Goal: Transaction & Acquisition: Purchase product/service

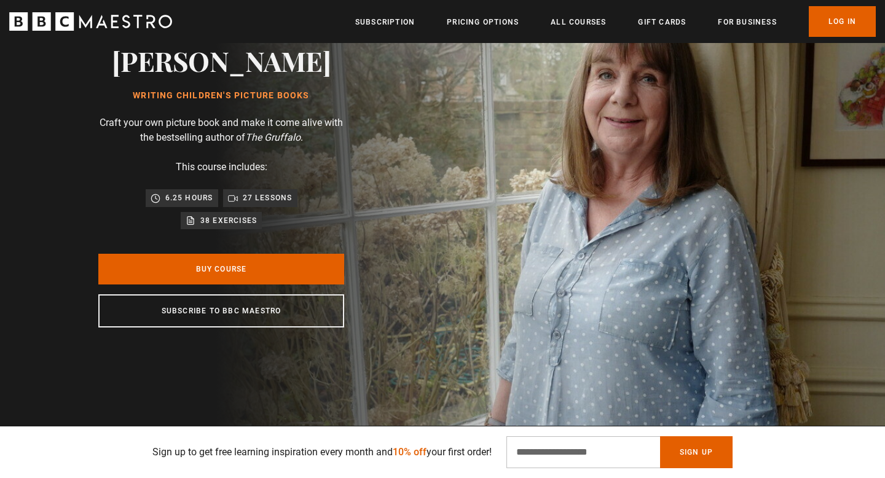
scroll to position [79, 0]
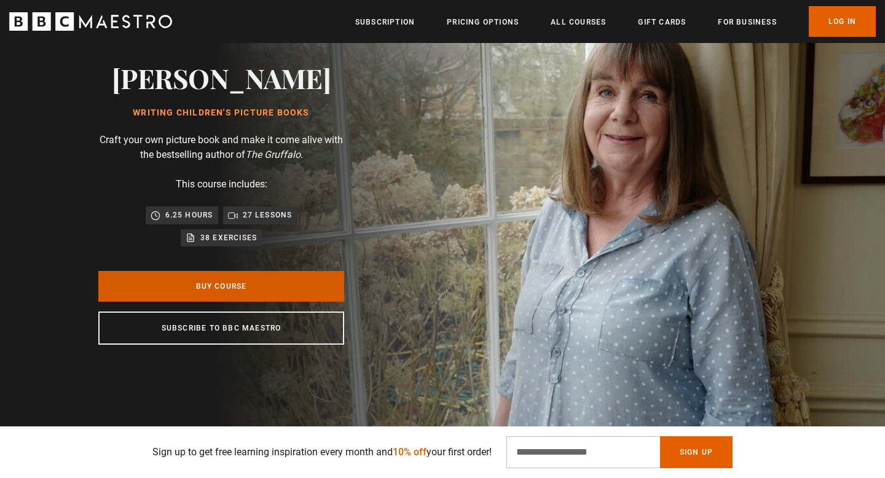
click at [284, 291] on link "Buy Course" at bounding box center [221, 286] width 246 height 31
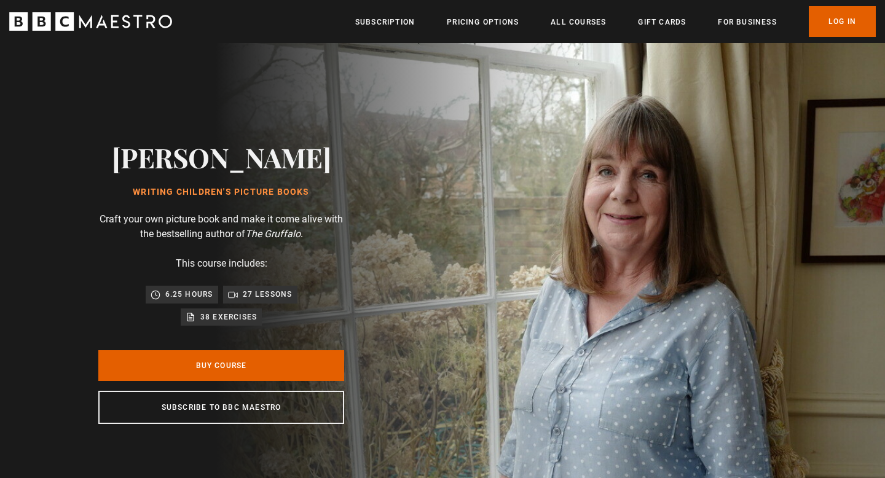
click at [238, 221] on p "Craft your own picture book and make it come alive with the bestselling author …" at bounding box center [221, 226] width 246 height 29
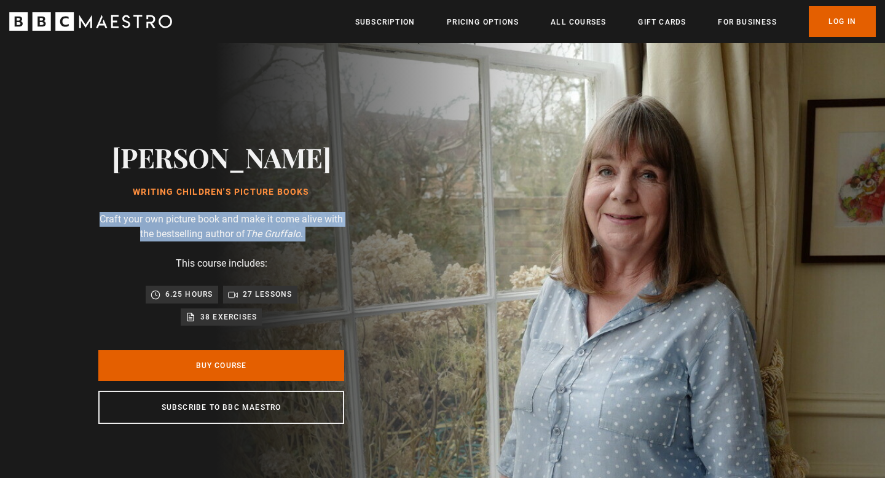
click at [238, 221] on p "Craft your own picture book and make it come alive with the bestselling author …" at bounding box center [221, 226] width 246 height 29
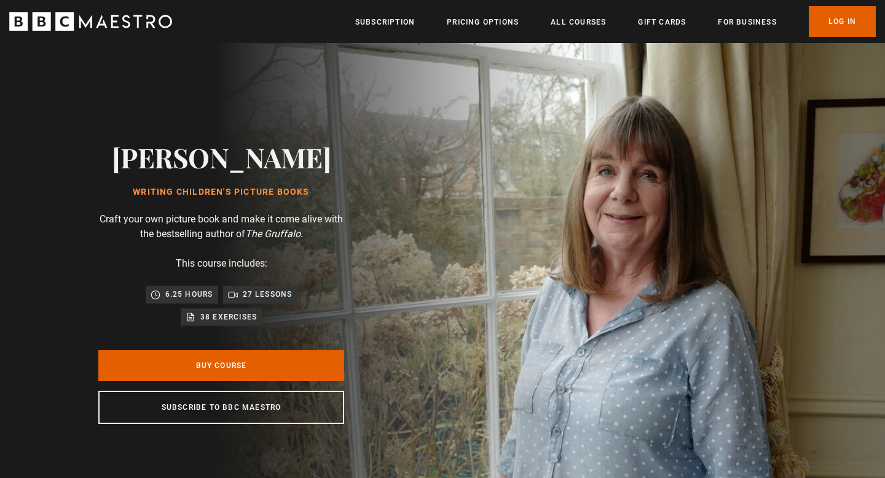
click at [248, 289] on p "27 lessons" at bounding box center [268, 294] width 50 height 12
click at [247, 293] on p "27 lessons" at bounding box center [268, 294] width 50 height 12
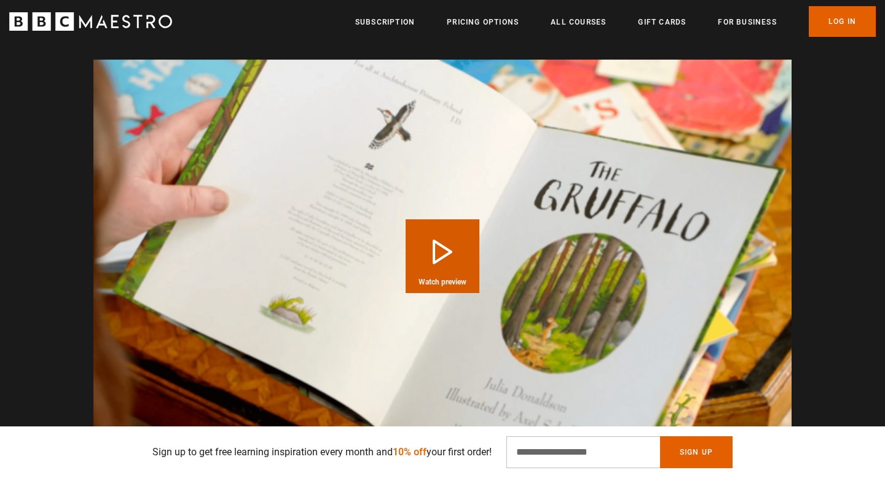
scroll to position [1200, 0]
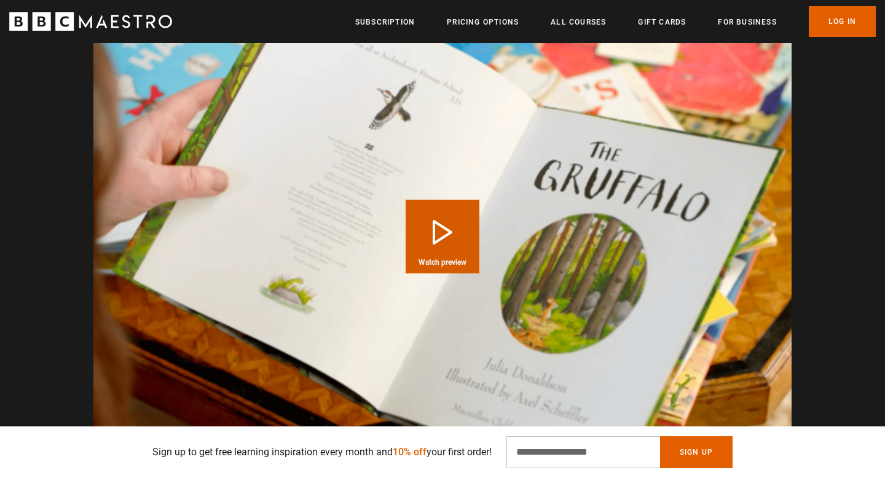
click at [431, 225] on button "Play Course overview for Writing Children's Picture Books with Julia Donaldson …" at bounding box center [442, 237] width 74 height 74
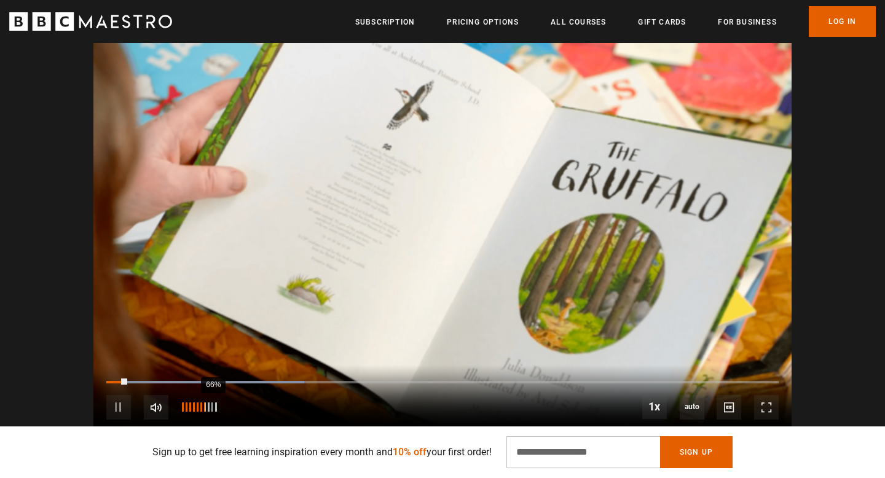
click at [213, 402] on div "66%" at bounding box center [213, 406] width 1 height 9
click at [203, 402] on div "46%" at bounding box center [203, 406] width 1 height 9
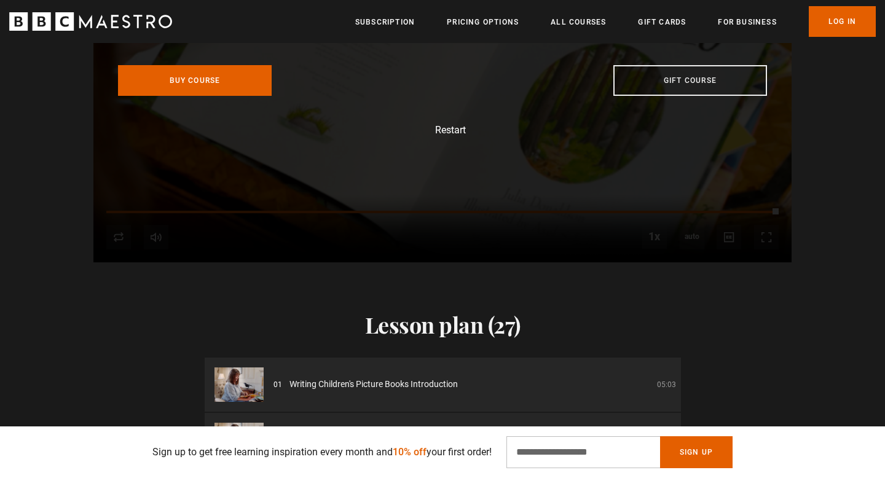
scroll to position [1579, 0]
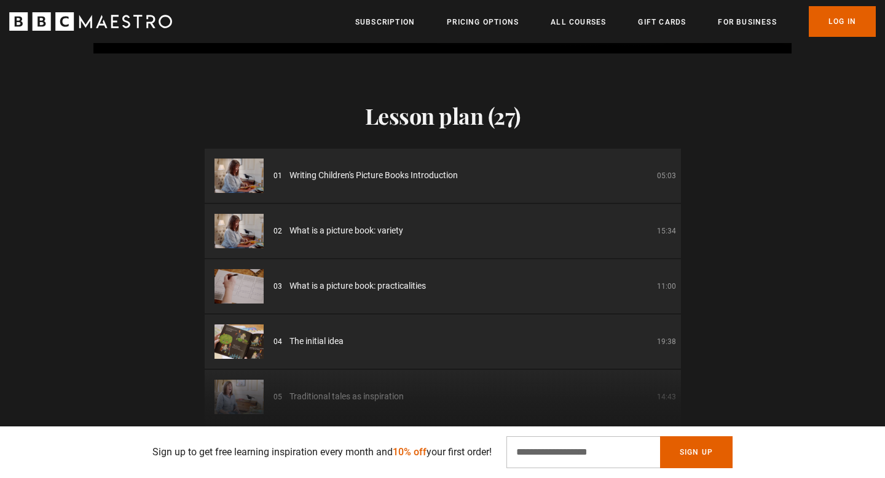
click at [490, 169] on div "01 Writing Children's Picture Books Introduction 05:03" at bounding box center [474, 175] width 402 height 13
click at [419, 170] on li "01 Writing Children's Picture Books Introduction 05:03" at bounding box center [443, 176] width 476 height 54
click at [417, 167] on li "01 Writing Children's Picture Books Introduction 05:03" at bounding box center [443, 176] width 476 height 54
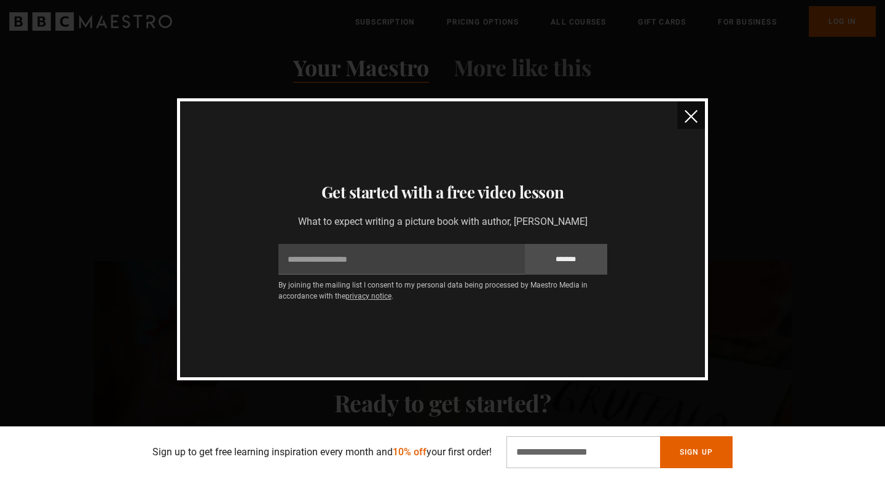
scroll to position [1017, 0]
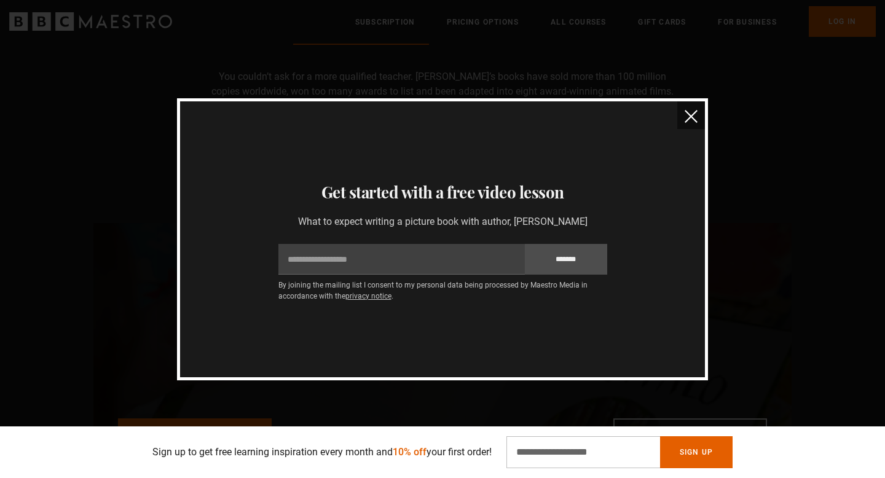
click at [705, 121] on div "Thanks for signing up Check your inbox - your free lesson is on the way! Oops! …" at bounding box center [442, 239] width 531 height 282
click at [688, 121] on img "close" at bounding box center [690, 116] width 13 height 13
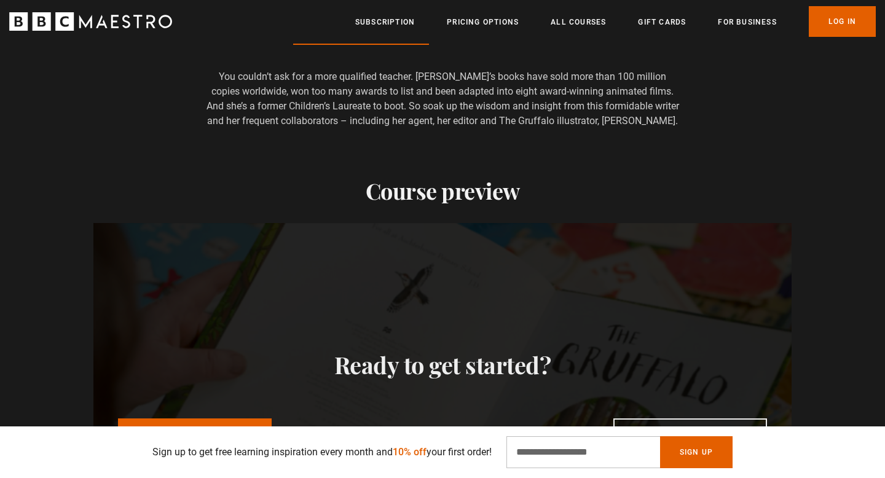
scroll to position [1200, 0]
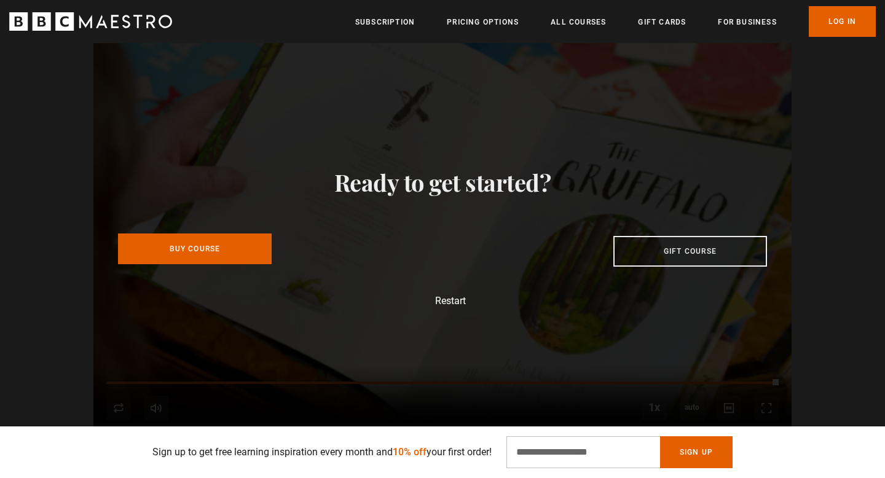
click at [261, 243] on link "Buy Course" at bounding box center [195, 248] width 154 height 31
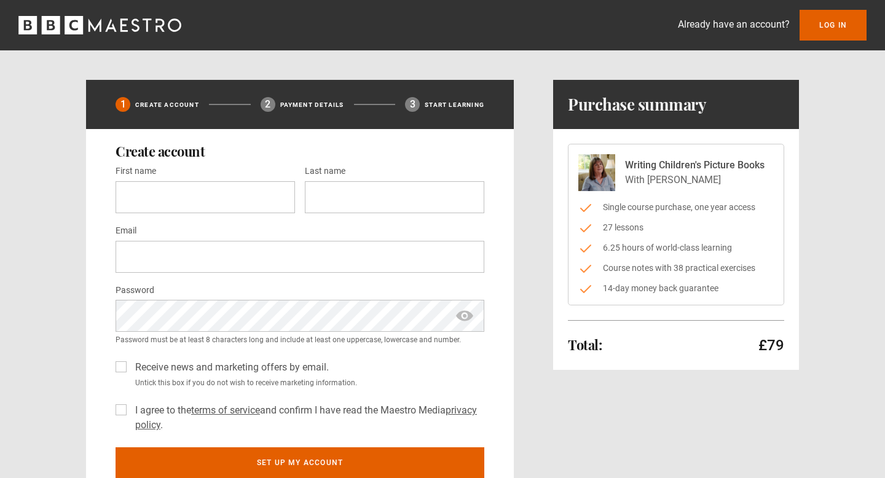
click at [233, 214] on div "First name * Last name *" at bounding box center [299, 193] width 369 height 60
click at [232, 202] on input "First name *" at bounding box center [204, 197] width 179 height 32
type input "****"
type input "*********"
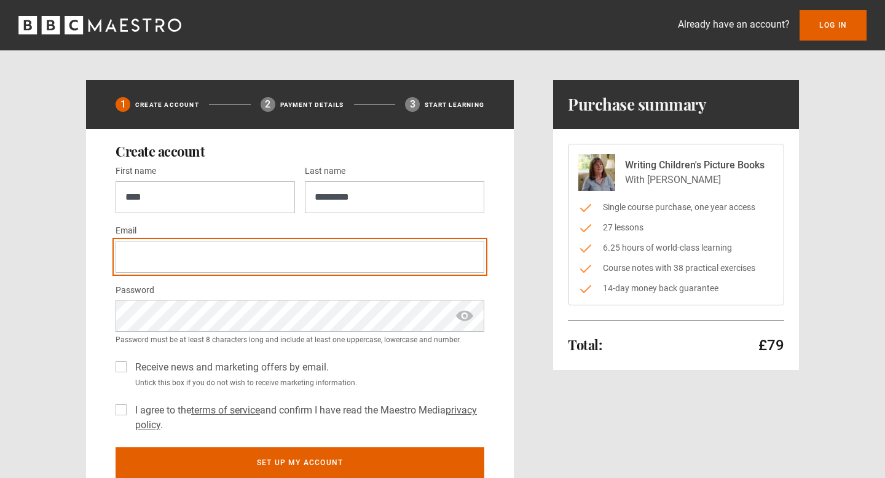
click at [213, 249] on input "Email *" at bounding box center [299, 257] width 369 height 32
type input "**********"
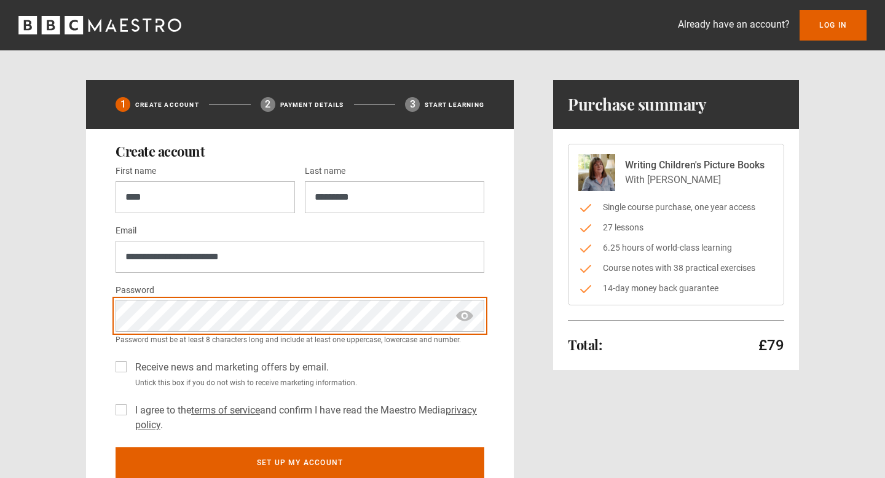
click at [115, 447] on button "Set up my account" at bounding box center [299, 462] width 369 height 31
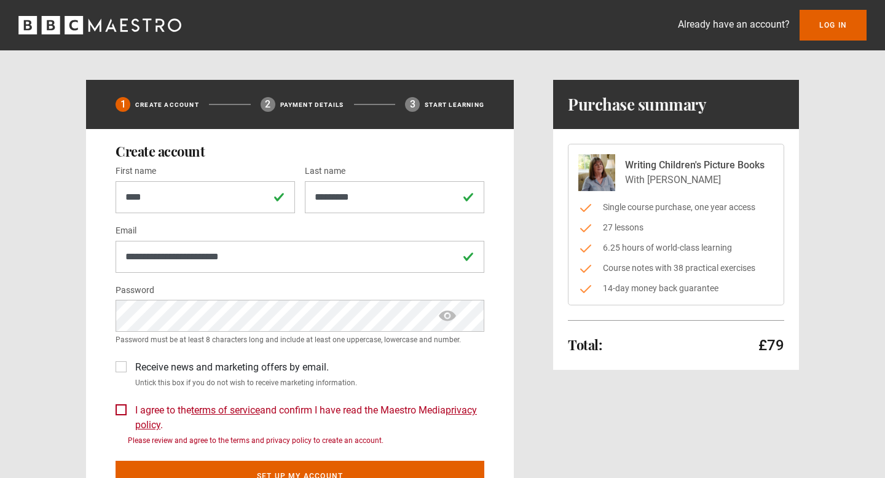
scroll to position [60, 0]
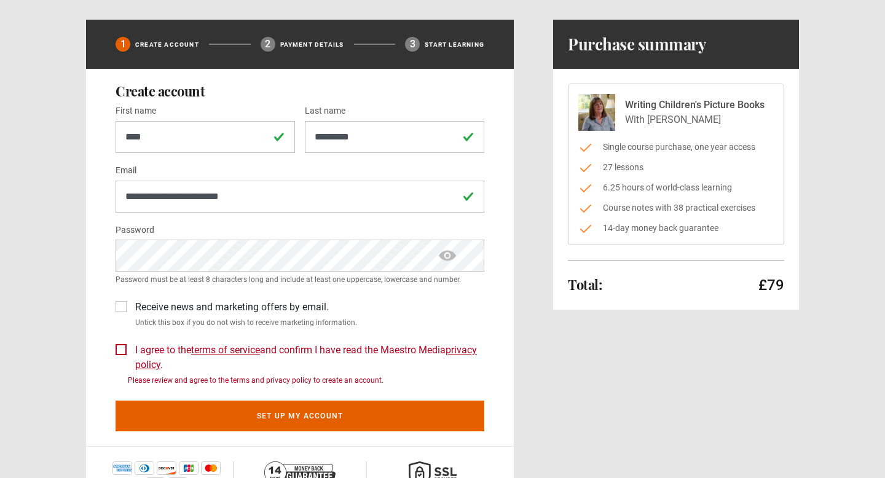
click at [125, 356] on div "I agree to the terms of service and confirm I have read the Maestro Media priva…" at bounding box center [299, 362] width 369 height 48
click at [130, 350] on label "I agree to the terms of service and confirm I have read the Maestro Media priva…" at bounding box center [307, 357] width 354 height 29
click at [120, 314] on div "Receive news and marketing offers by email. Untick this box if you do not wish …" at bounding box center [299, 311] width 369 height 33
click at [130, 306] on label "Receive news and marketing offers by email." at bounding box center [229, 307] width 198 height 15
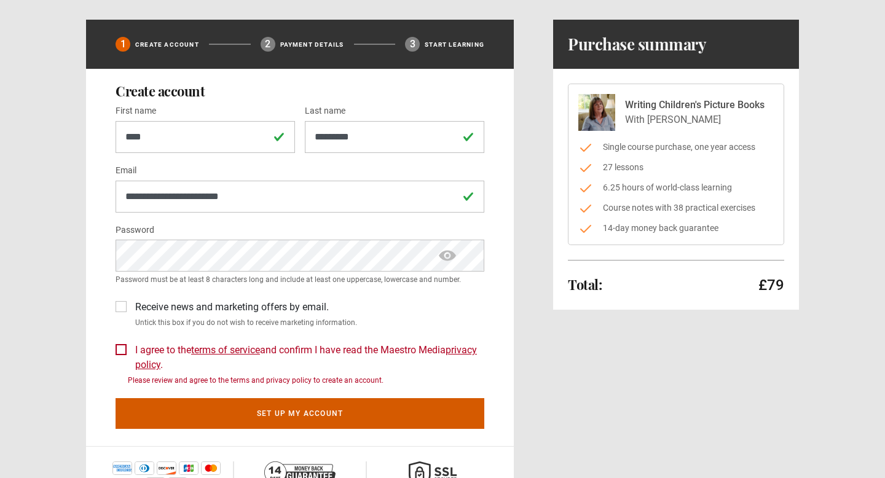
click at [303, 420] on button "Set up my account" at bounding box center [299, 413] width 369 height 31
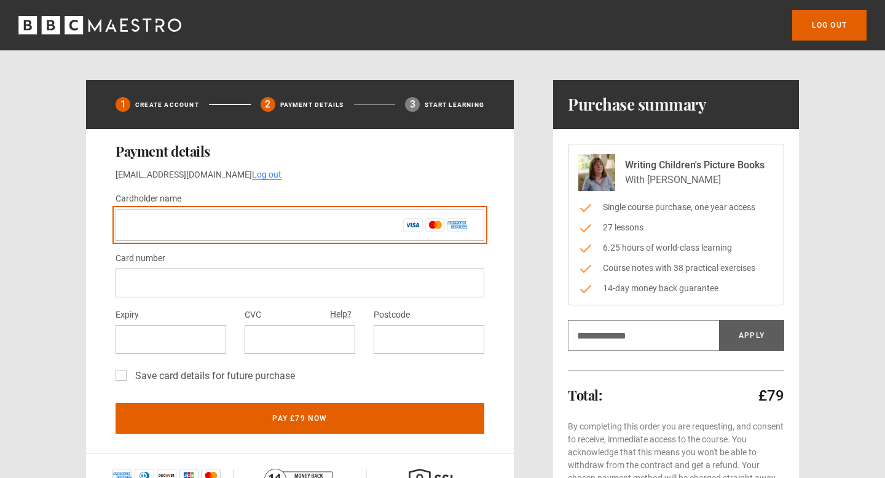
click at [305, 231] on input "Cardholder name *" at bounding box center [299, 225] width 369 height 32
click at [287, 235] on input "Cardholder name *" at bounding box center [299, 225] width 369 height 32
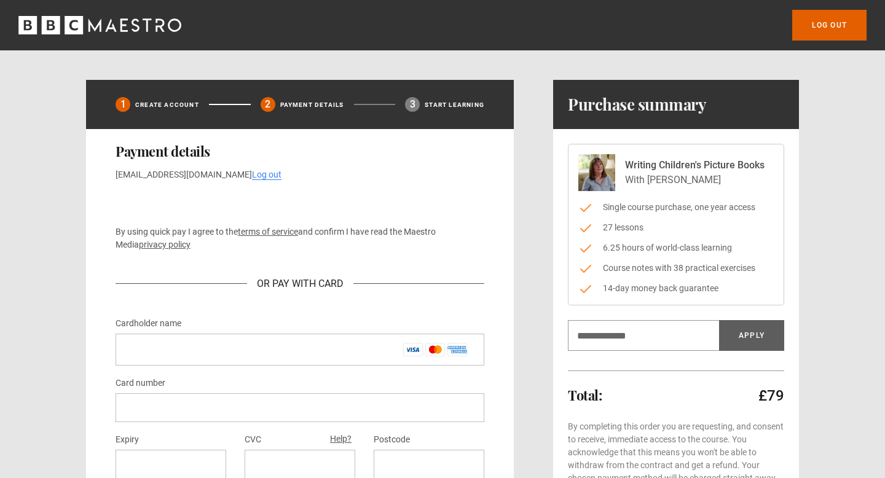
click at [336, 369] on div "Cardholder name * Card number Expiry CVC Help? Postcode Save card details for f…" at bounding box center [299, 414] width 369 height 197
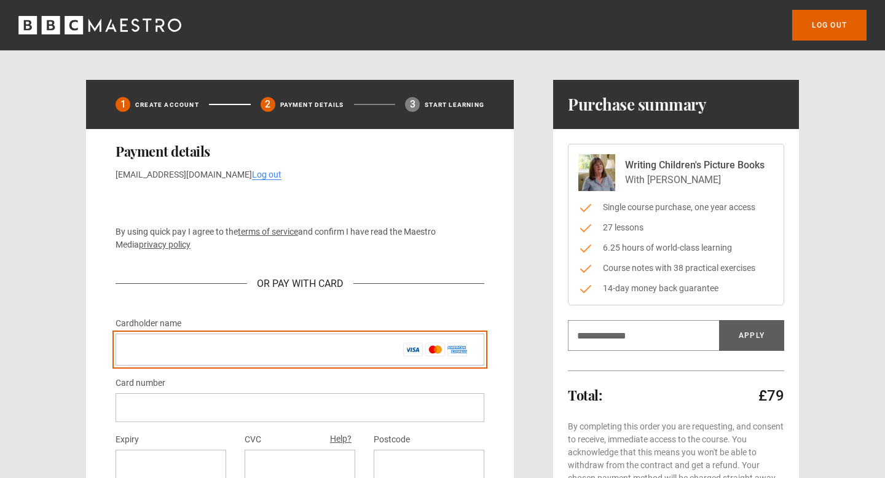
click at [263, 351] on input "Cardholder name *" at bounding box center [299, 350] width 369 height 32
type input "**********"
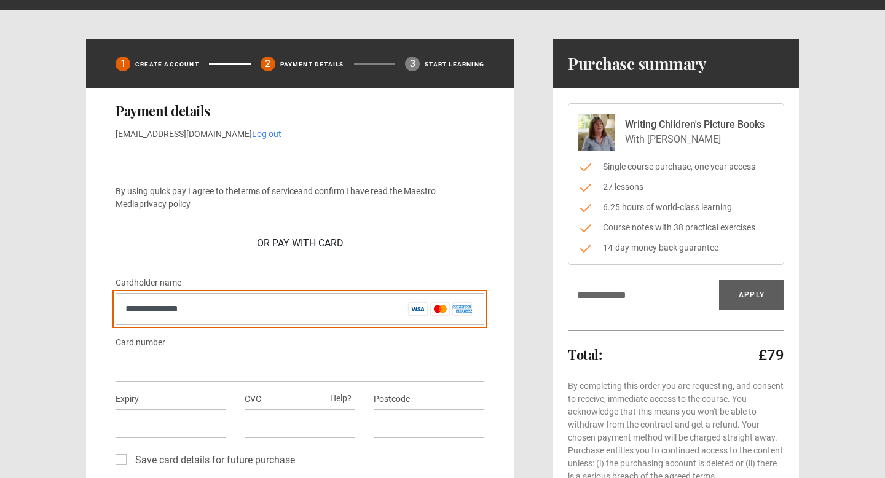
scroll to position [57, 0]
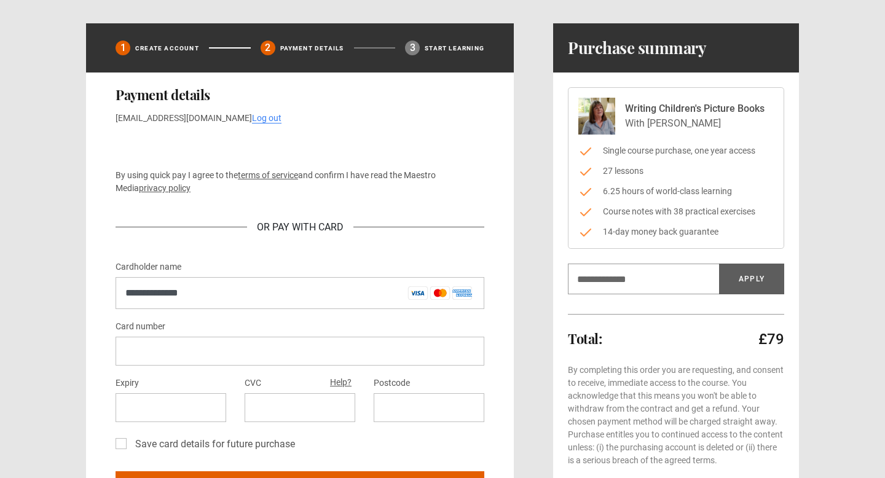
click at [184, 356] on div at bounding box center [299, 351] width 369 height 29
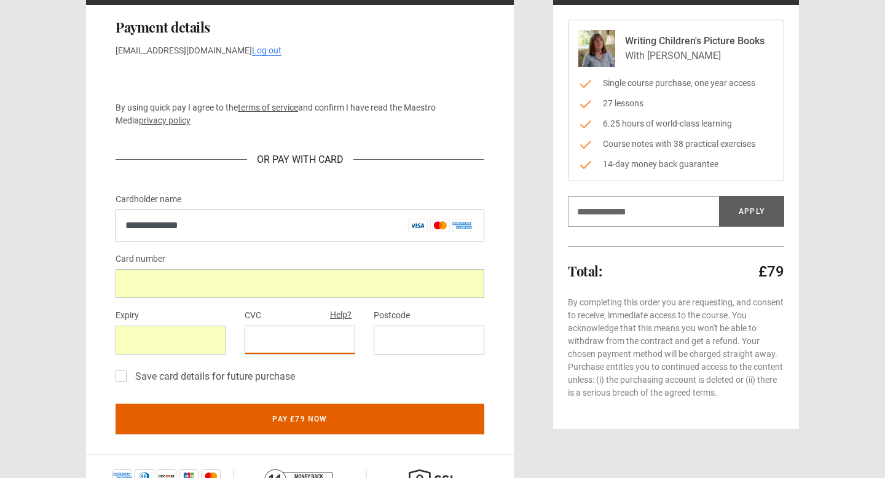
scroll to position [128, 0]
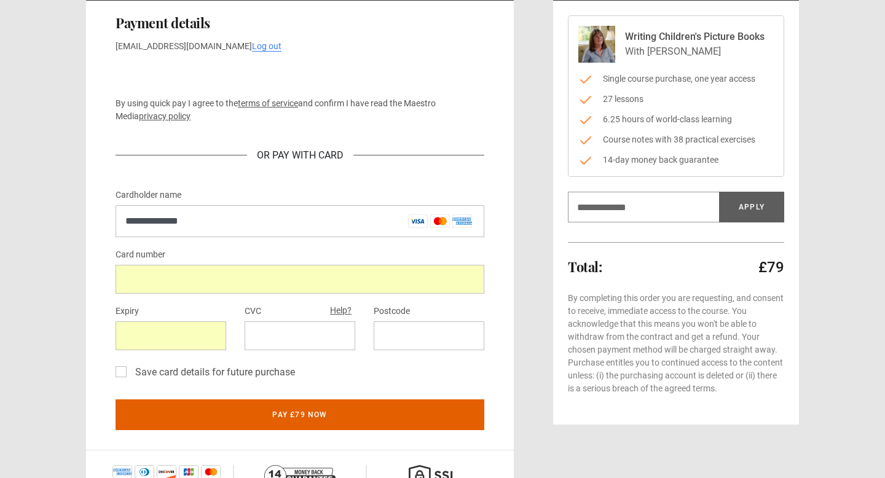
click at [274, 375] on label "Save card details for future purchase" at bounding box center [212, 372] width 165 height 15
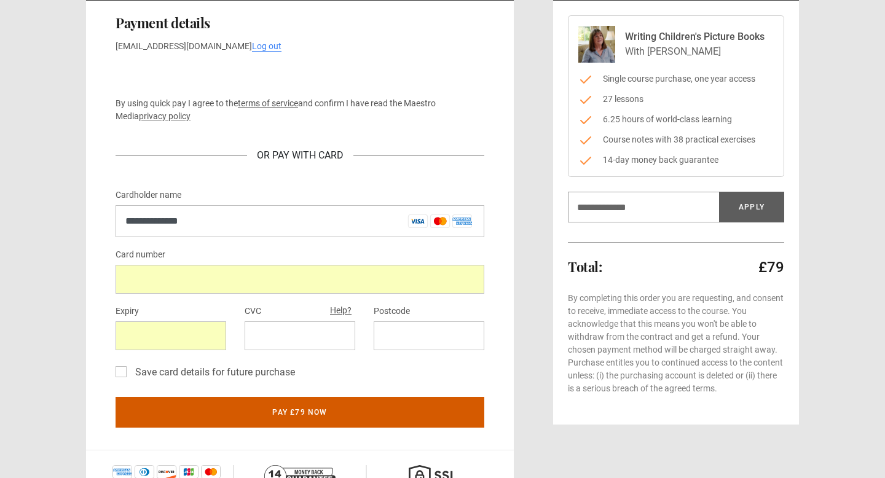
click at [286, 414] on button "Pay £79 now" at bounding box center [299, 412] width 369 height 31
